Goal: Task Accomplishment & Management: Manage account settings

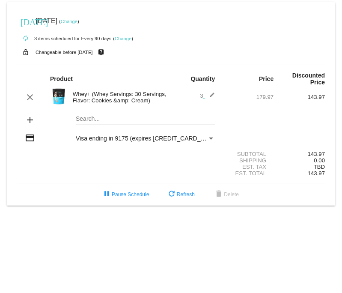
click at [78, 20] on link "Change" at bounding box center [69, 21] width 17 height 5
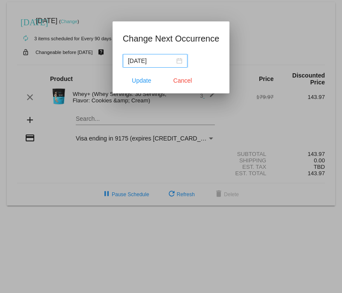
click at [163, 60] on input "[DATE]" at bounding box center [151, 60] width 47 height 9
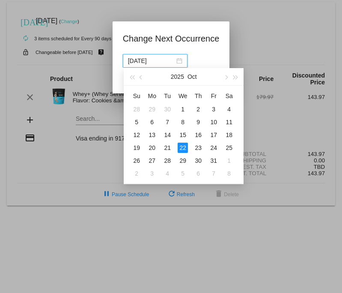
click at [142, 79] on button "button" at bounding box center [141, 76] width 9 height 17
click at [228, 122] on table "Su Mo Tu We Th Fr Sa 31 1 2 3 4 5 6 7 8 9 10 11 12 13 14 15 16 17 18 19 20 21 2…" at bounding box center [183, 134] width 108 height 91
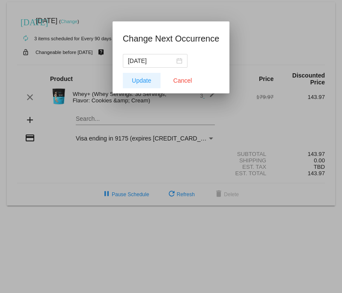
click at [139, 77] on span "Update" at bounding box center [141, 80] width 19 height 7
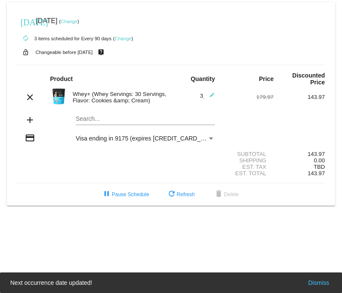
click at [123, 39] on link "Change" at bounding box center [123, 38] width 17 height 5
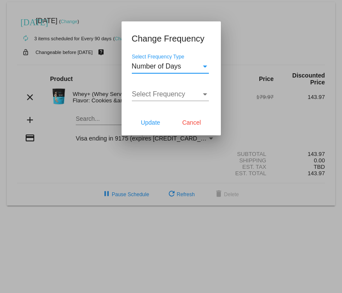
click at [205, 64] on div "Select Frequency Type" at bounding box center [205, 67] width 8 height 8
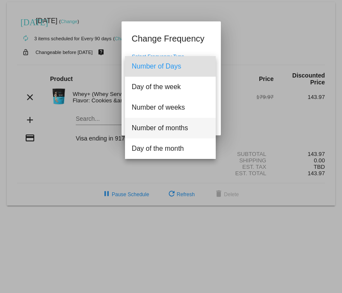
click at [160, 128] on span "Number of months" at bounding box center [170, 128] width 77 height 21
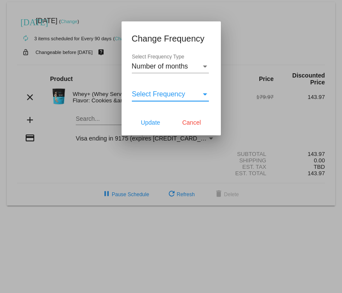
click at [207, 92] on div "Select Frequency" at bounding box center [205, 94] width 8 height 8
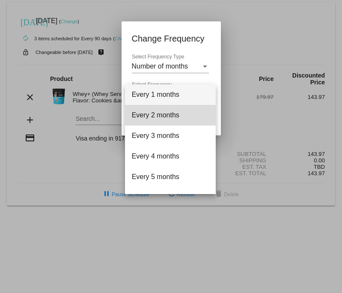
click at [171, 115] on span "Every 2 months" at bounding box center [170, 115] width 77 height 21
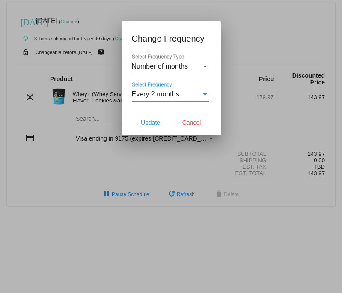
click at [159, 123] on span "Update" at bounding box center [150, 122] width 19 height 7
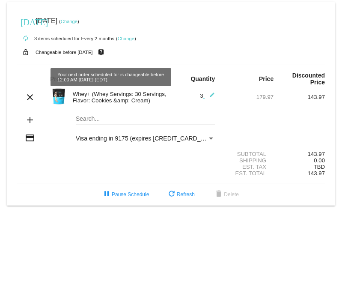
click at [106, 52] on mat-icon "live_help" at bounding box center [101, 52] width 10 height 11
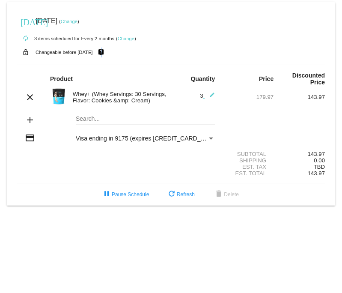
drag, startPoint x: 112, startPoint y: 53, endPoint x: 115, endPoint y: 49, distance: 5.2
click at [106, 53] on mat-icon "live_help" at bounding box center [101, 52] width 10 height 11
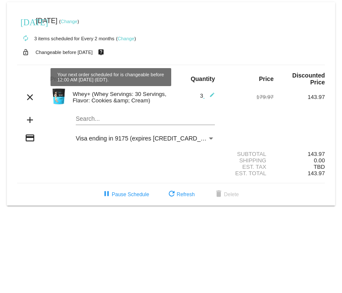
drag, startPoint x: 109, startPoint y: 51, endPoint x: 115, endPoint y: 48, distance: 6.7
click at [106, 51] on mat-icon "live_help" at bounding box center [101, 52] width 10 height 11
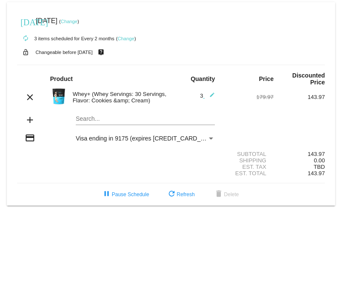
click at [126, 40] on link "Change" at bounding box center [126, 38] width 17 height 5
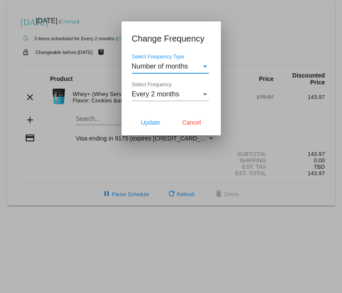
click at [206, 65] on div "Select Frequency Type" at bounding box center [205, 67] width 8 height 8
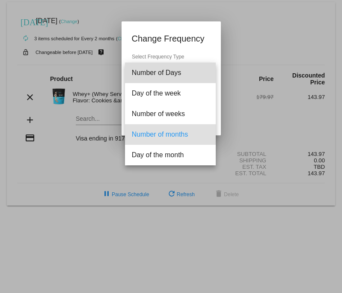
click at [206, 65] on span "Number of Days" at bounding box center [170, 73] width 77 height 21
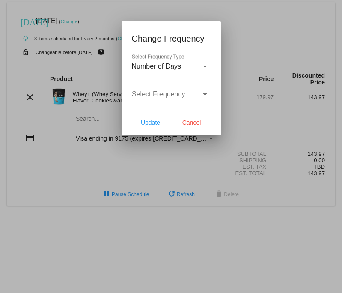
click at [252, 42] on div at bounding box center [171, 146] width 342 height 293
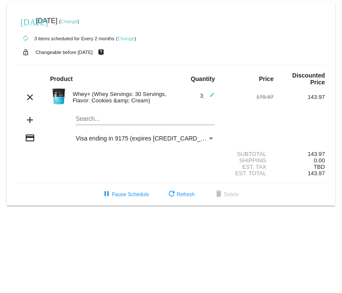
click at [78, 19] on link "Change" at bounding box center [69, 21] width 17 height 5
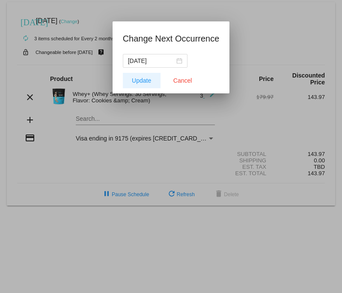
click at [147, 81] on span "Update" at bounding box center [141, 80] width 19 height 7
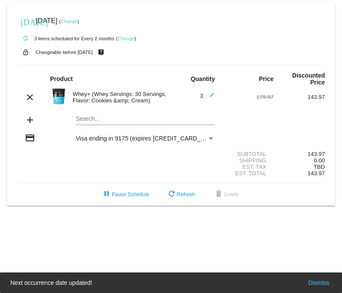
click at [78, 22] on link "Change" at bounding box center [69, 21] width 17 height 5
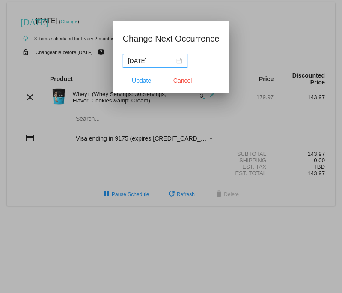
click at [172, 62] on input "[DATE]" at bounding box center [151, 60] width 47 height 9
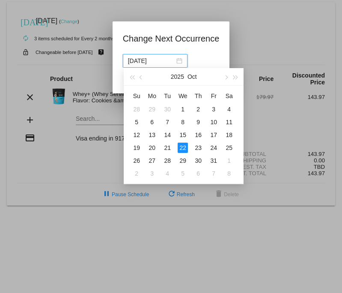
click at [140, 75] on button "button" at bounding box center [141, 76] width 9 height 17
click at [199, 133] on div "18" at bounding box center [198, 135] width 10 height 10
type input "[DATE]"
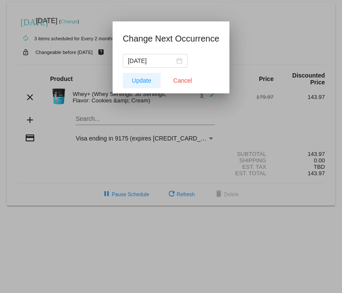
click at [143, 79] on span "Update" at bounding box center [141, 80] width 19 height 7
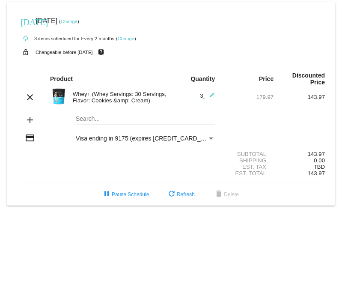
click at [78, 20] on link "Change" at bounding box center [69, 21] width 17 height 5
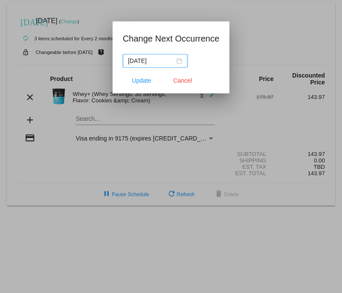
click at [146, 78] on span "Update" at bounding box center [141, 80] width 19 height 7
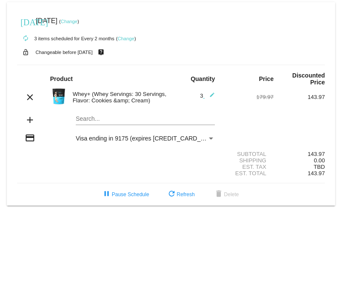
click at [78, 20] on link "Change" at bounding box center [69, 21] width 17 height 5
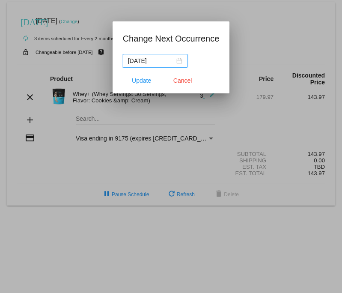
click at [142, 78] on span "Update" at bounding box center [141, 80] width 19 height 7
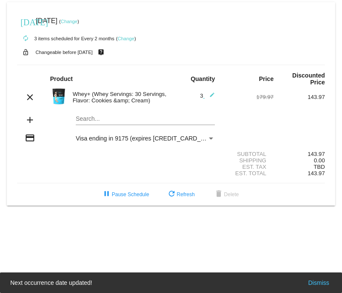
click at [78, 20] on link "Change" at bounding box center [69, 21] width 17 height 5
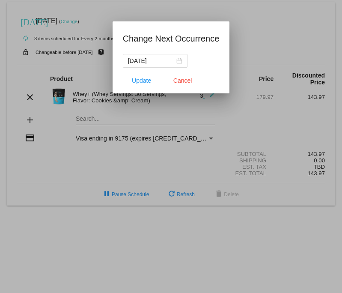
click at [179, 60] on div "[DATE]" at bounding box center [155, 60] width 54 height 9
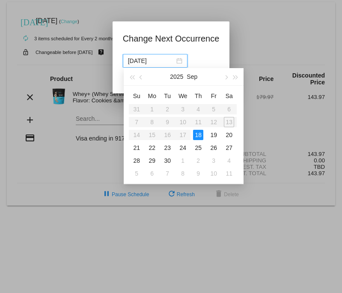
click at [152, 135] on table "Su Mo Tu We Th Fr Sa 31 1 2 3 4 5 6 7 8 9 10 11 12 13 14 15 16 17 18 19 20 21 2…" at bounding box center [183, 134] width 108 height 91
click at [136, 133] on table "Su Mo Tu We Th Fr Sa 31 1 2 3 4 5 6 7 8 9 10 11 12 13 14 15 16 17 18 19 20 21 2…" at bounding box center [183, 134] width 108 height 91
click at [168, 134] on table "Su Mo Tu We Th Fr Sa 31 1 2 3 4 5 6 7 8 9 10 11 12 13 14 15 16 17 18 19 20 21 2…" at bounding box center [183, 134] width 108 height 91
click at [155, 133] on table "Su Mo Tu We Th Fr Sa 31 1 2 3 4 5 6 7 8 9 10 11 12 13 14 15 16 17 18 19 20 21 2…" at bounding box center [183, 134] width 108 height 91
click at [133, 75] on button "button" at bounding box center [131, 76] width 9 height 17
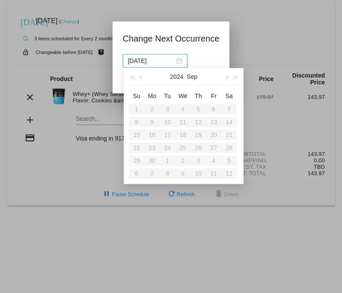
click at [236, 76] on span "button" at bounding box center [236, 77] width 4 height 4
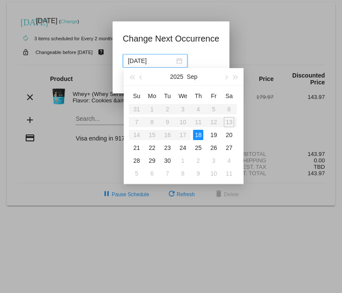
click at [141, 77] on span "button" at bounding box center [142, 77] width 4 height 4
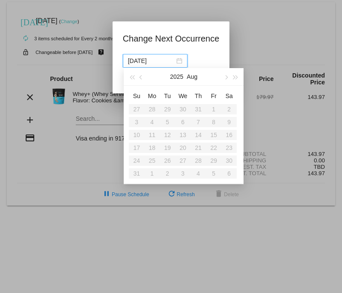
click at [227, 78] on span "button" at bounding box center [226, 77] width 4 height 4
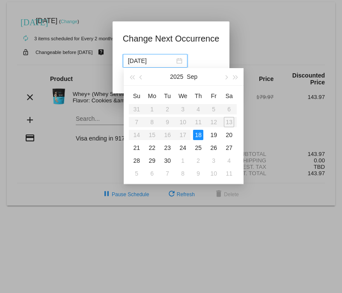
click at [198, 133] on div "18" at bounding box center [198, 135] width 10 height 10
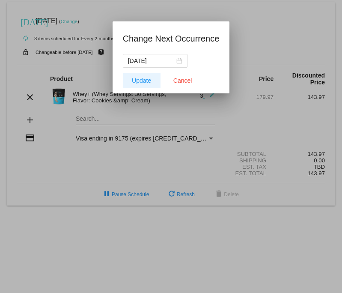
click at [150, 80] on span "Update" at bounding box center [141, 80] width 19 height 7
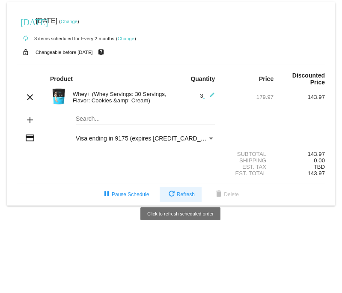
click at [174, 189] on mat-icon "refresh" at bounding box center [172, 194] width 10 height 10
